Goal: Task Accomplishment & Management: Manage account settings

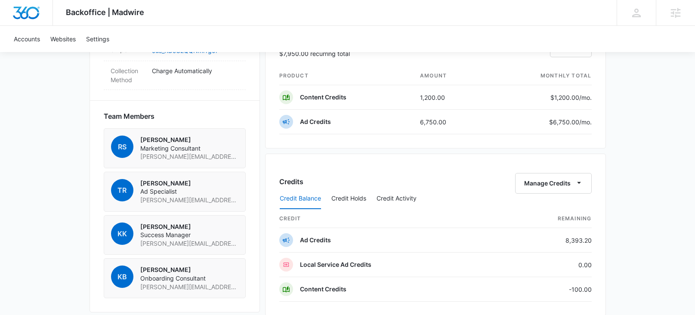
scroll to position [563, 0]
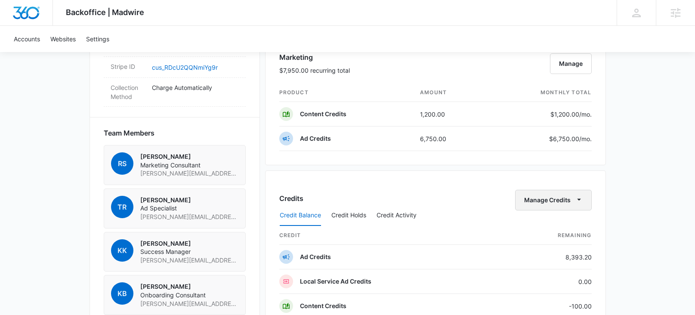
click at [555, 201] on button "Manage Credits" at bounding box center [553, 200] width 77 height 21
click at [524, 231] on button "Transfer Credits" at bounding box center [553, 227] width 76 height 13
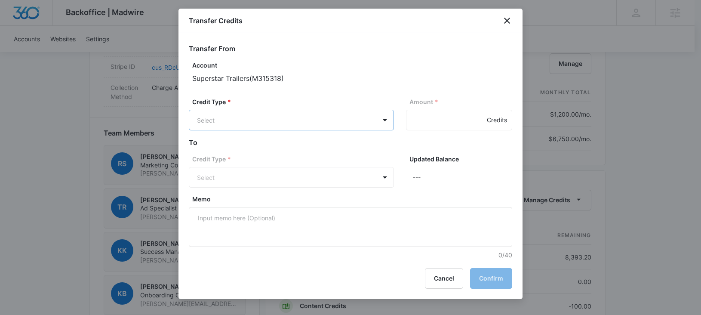
click at [281, 128] on body "Backoffice | Madwire Apps Settings KK Kyle Knoop kyle.knoop@madwire.com My Prof…" at bounding box center [350, 77] width 701 height 1280
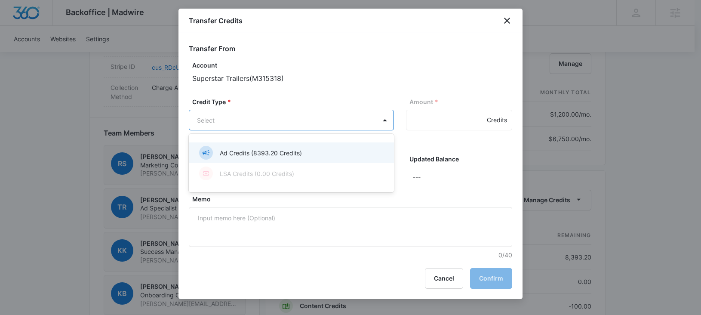
click at [260, 153] on p "Ad Credits (8393.20 Credits)" at bounding box center [261, 152] width 82 height 9
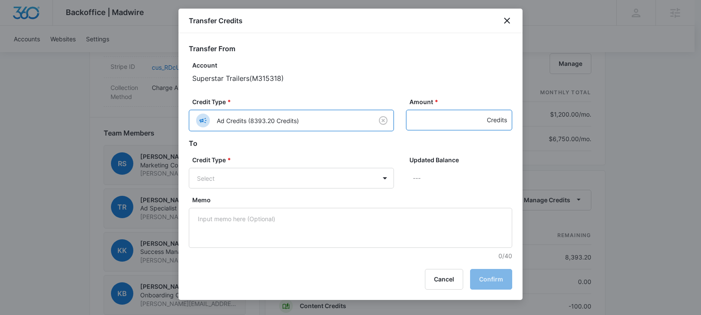
click at [419, 118] on input "Amount *" at bounding box center [459, 120] width 106 height 21
type input "100"
click at [321, 163] on label "Credit Type *" at bounding box center [294, 159] width 205 height 9
click at [309, 176] on body "Backoffice | Madwire Apps Settings KK Kyle Knoop kyle.knoop@madwire.com My Prof…" at bounding box center [350, 77] width 701 height 1280
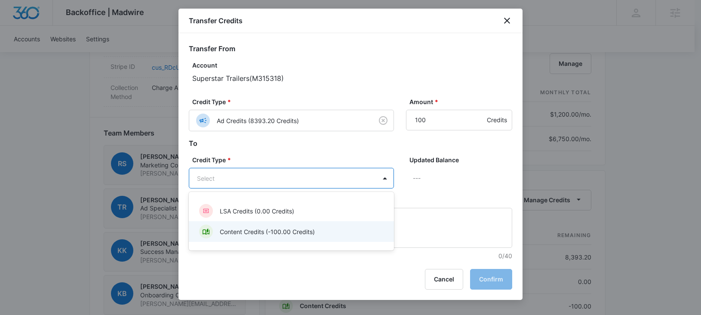
click at [258, 235] on p "Content Credits (-100.00 Credits)" at bounding box center [267, 231] width 95 height 9
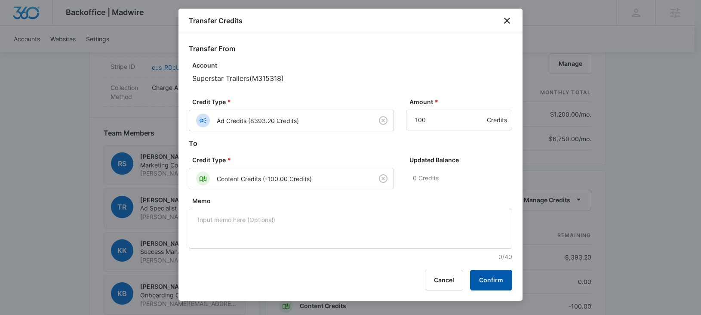
click at [490, 285] on button "Confirm" at bounding box center [491, 280] width 42 height 21
